Goal: Task Accomplishment & Management: Use online tool/utility

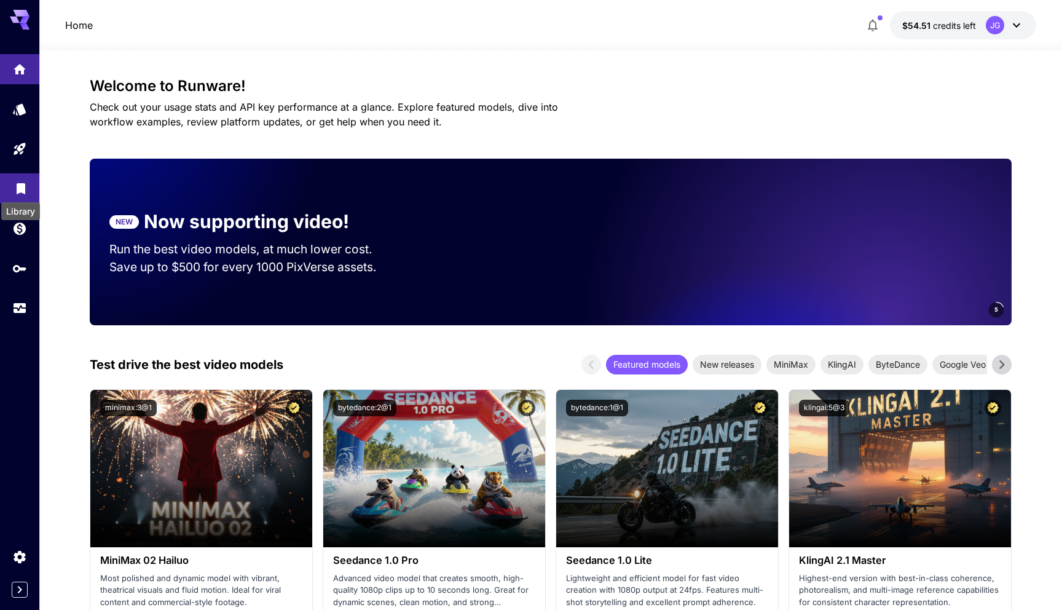
click at [18, 192] on icon "Library" at bounding box center [21, 185] width 15 height 15
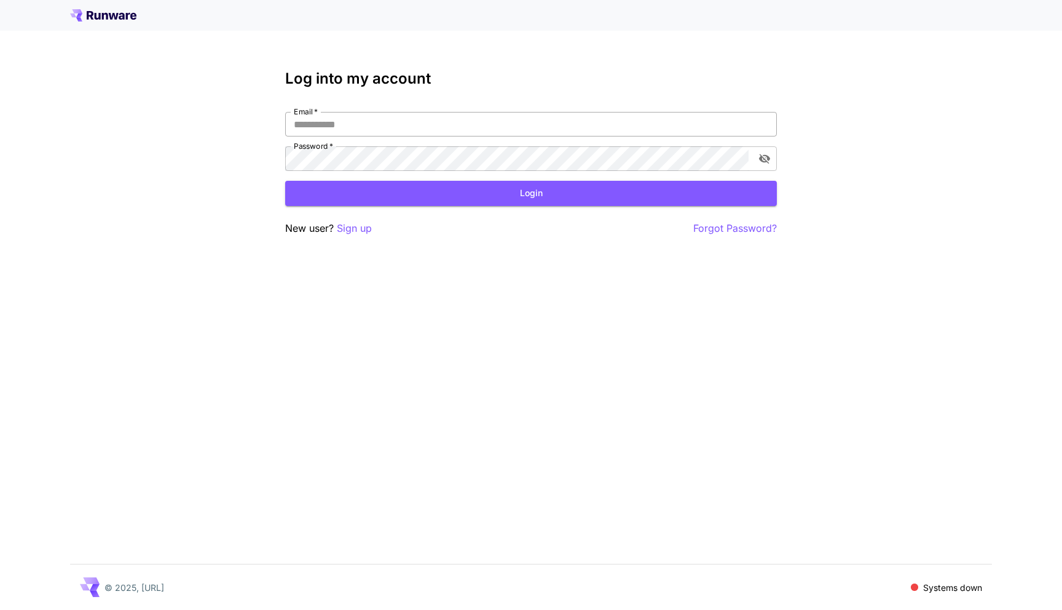
click at [372, 125] on input "Email   *" at bounding box center [531, 124] width 492 height 25
type input "**********"
click at [417, 195] on button "Login" at bounding box center [531, 193] width 492 height 25
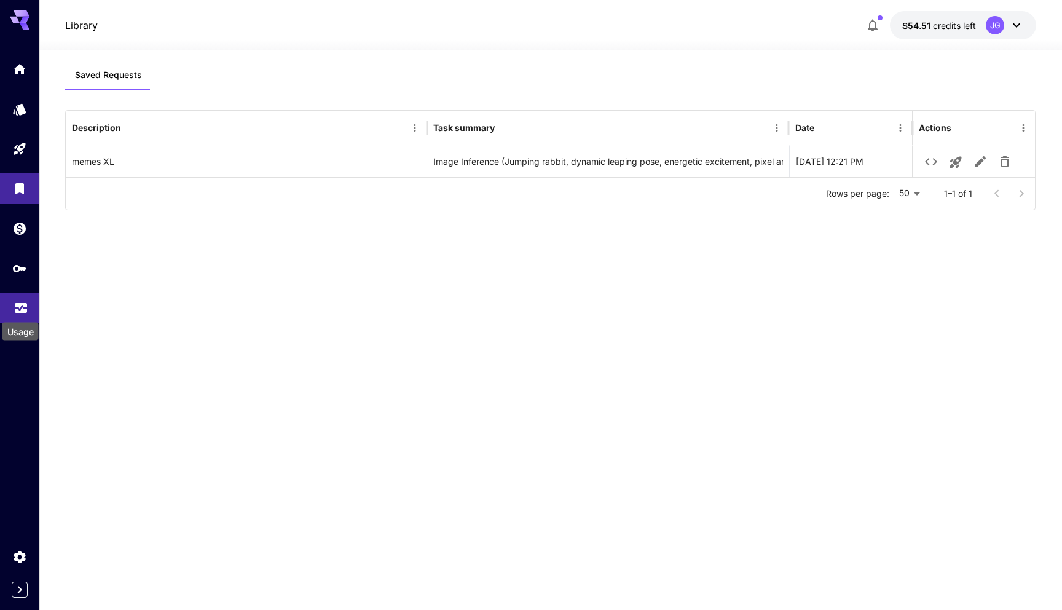
click at [20, 309] on icon "Usage" at bounding box center [21, 306] width 12 height 6
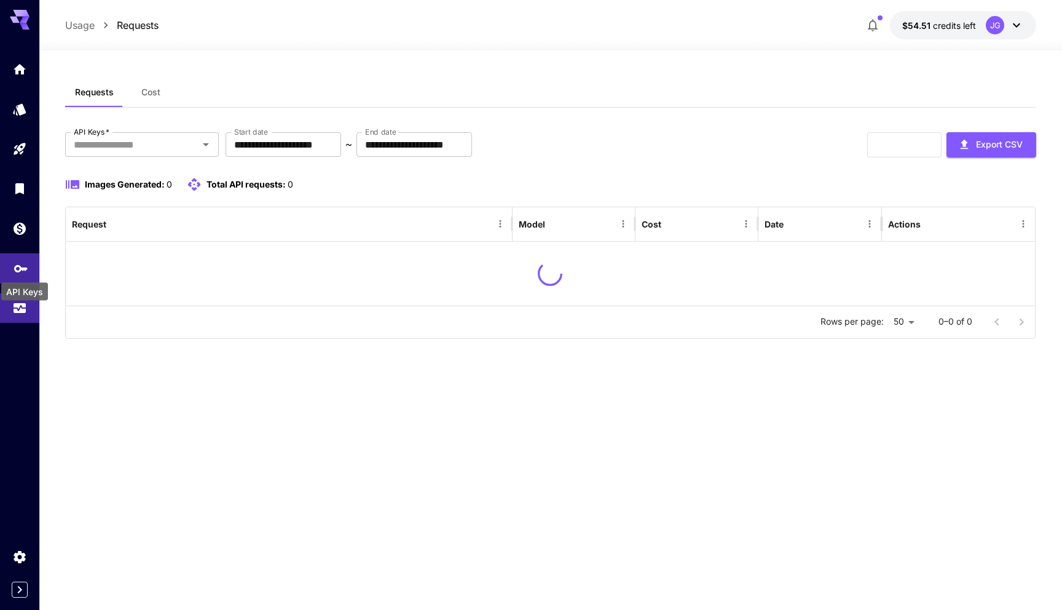
click at [23, 268] on icon "API Keys" at bounding box center [21, 264] width 14 height 7
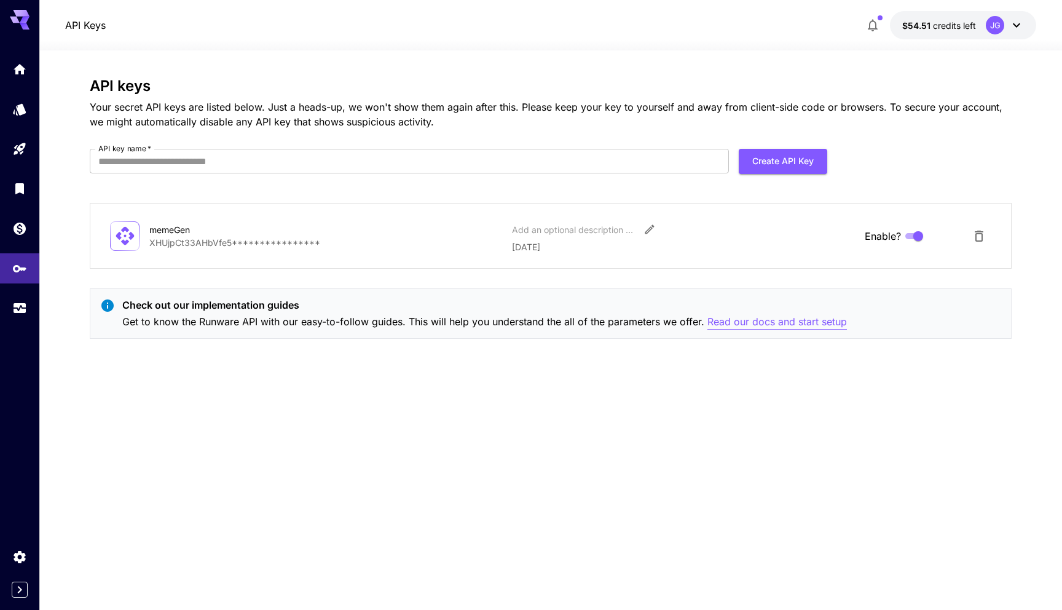
click at [785, 321] on p "Read our docs and start setup" at bounding box center [776, 321] width 139 height 15
